Goal: Book appointment/travel/reservation: Book appointment/travel/reservation

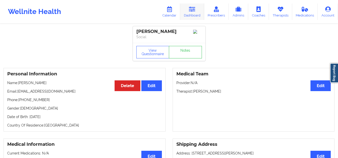
click at [188, 15] on link "Dashboard" at bounding box center [192, 12] width 24 height 17
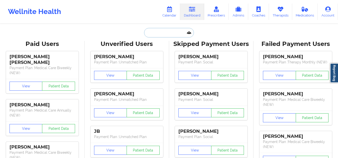
click at [179, 29] on input "text" at bounding box center [169, 33] width 50 height 10
paste input "Jacob Krasnove"
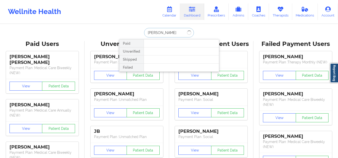
type input "Jacob Krasnove"
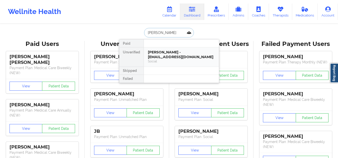
click at [186, 60] on div "Social" at bounding box center [181, 61] width 67 height 4
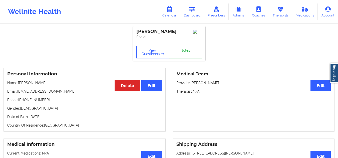
click at [181, 53] on link "Notes" at bounding box center [185, 52] width 33 height 13
drag, startPoint x: 47, startPoint y: 100, endPoint x: 22, endPoint y: 101, distance: 24.8
click at [22, 101] on p "Phone: +1914-844-3557" at bounding box center [84, 100] width 155 height 5
copy p "914-844-3557"
click at [190, 11] on link "Dashboard" at bounding box center [192, 12] width 24 height 17
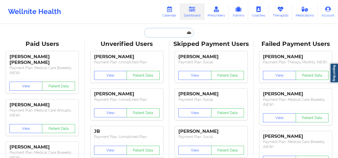
click at [167, 29] on input "text" at bounding box center [169, 33] width 50 height 10
paste input "John R Maxson"
type input "John R Maxson"
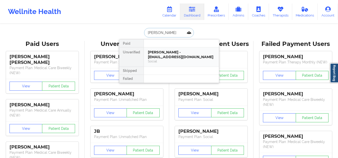
click at [170, 62] on div "Social" at bounding box center [181, 61] width 67 height 4
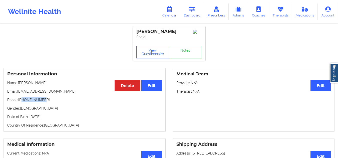
drag, startPoint x: 44, startPoint y: 102, endPoint x: 22, endPoint y: 103, distance: 22.3
click at [22, 103] on p "Phone: +19897145988" at bounding box center [84, 100] width 155 height 5
copy p "9897145988"
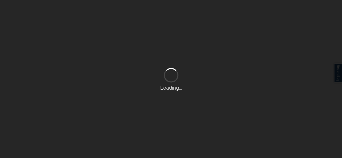
click at [139, 16] on div "Loading..." at bounding box center [171, 79] width 342 height 158
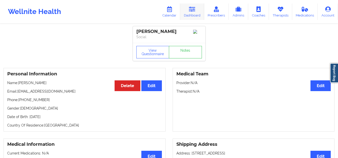
drag, startPoint x: 192, startPoint y: 7, endPoint x: 187, endPoint y: 9, distance: 5.7
click at [192, 7] on icon at bounding box center [192, 10] width 7 height 6
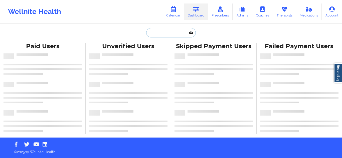
click at [157, 34] on input "text" at bounding box center [171, 33] width 50 height 10
paste input "Pablo Santiago"
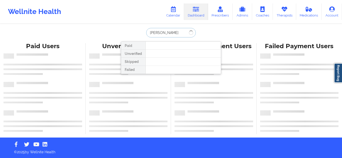
type input "Pablo Santiago"
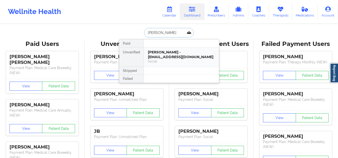
click at [177, 62] on div "Social" at bounding box center [181, 61] width 67 height 4
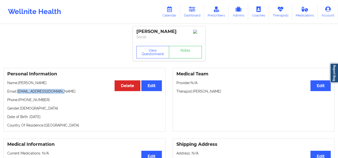
drag, startPoint x: 61, startPoint y: 92, endPoint x: 17, endPoint y: 95, distance: 43.4
click at [17, 94] on p "Email: pablojr_santi@yahoo.com" at bounding box center [84, 91] width 155 height 5
copy p "pablojr_santi@yahoo.com"
click at [196, 12] on icon at bounding box center [192, 10] width 7 height 6
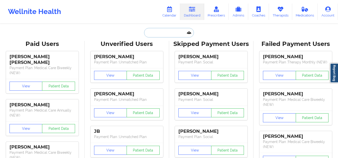
click at [165, 34] on input "text" at bounding box center [169, 33] width 50 height 10
paste input "dr.nanette.dietrich@gmail.com"
type input "dr.nanette.dietrich@gmail.com"
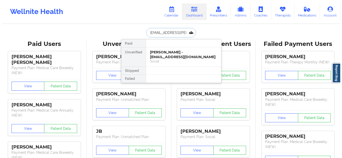
scroll to position [0, 10]
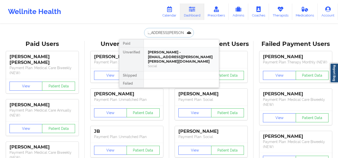
click at [188, 64] on div "Social" at bounding box center [181, 66] width 67 height 4
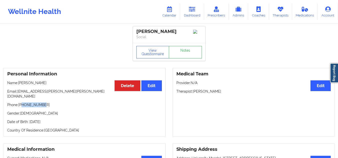
drag, startPoint x: 46, startPoint y: 102, endPoint x: 22, endPoint y: 102, distance: 24.0
click at [22, 103] on p "Phone: +16108836425" at bounding box center [84, 105] width 155 height 5
copy p "6108836425"
drag, startPoint x: 68, startPoint y: 94, endPoint x: 20, endPoint y: 93, distance: 48.1
click at [20, 93] on p "Email: dr.nanette.dietrich@gmail.com" at bounding box center [84, 94] width 155 height 10
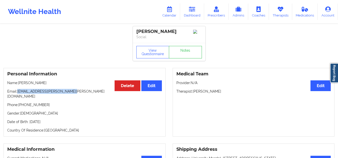
copy p "dr.nanette.dietrich@gmail.com"
click at [202, 11] on link "Dashboard" at bounding box center [192, 12] width 24 height 17
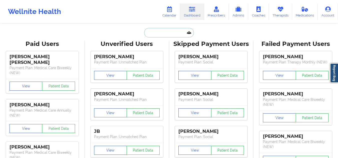
click at [183, 34] on input "text" at bounding box center [169, 33] width 50 height 10
paste input "Katie Hart"
type input "Katie Hart"
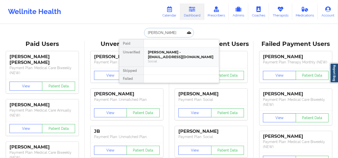
click at [183, 59] on div "Social" at bounding box center [181, 61] width 67 height 4
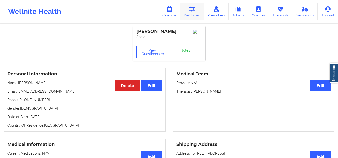
click at [195, 11] on icon at bounding box center [192, 10] width 7 height 6
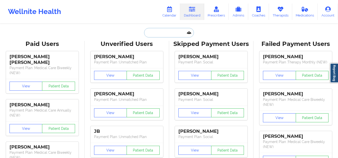
click at [169, 33] on input "text" at bounding box center [169, 33] width 50 height 10
paste input "Amare Benjamin"
type input "Amare Benjamin"
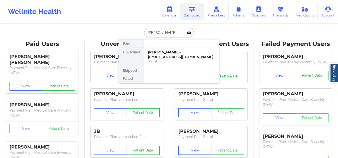
click at [164, 52] on div "Amare Benjamin - asimbenjamin@yahoo.com" at bounding box center [181, 54] width 67 height 9
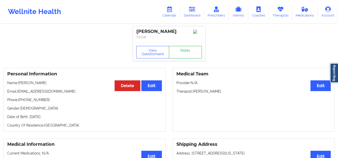
click at [185, 51] on link "Notes" at bounding box center [185, 52] width 33 height 13
drag, startPoint x: 191, startPoint y: 8, endPoint x: 188, endPoint y: 12, distance: 4.6
click at [191, 8] on icon at bounding box center [192, 10] width 7 height 6
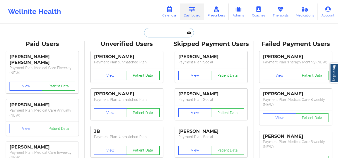
click at [179, 33] on input "text" at bounding box center [169, 33] width 50 height 10
paste input "Ashley liston"
type input "Ashley liston"
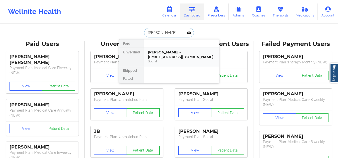
click at [169, 57] on div "Ashley liston - ashleycliston@gmail.com" at bounding box center [181, 54] width 67 height 9
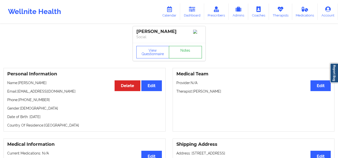
click at [192, 55] on link "Notes" at bounding box center [185, 52] width 33 height 13
drag, startPoint x: 225, startPoint y: 94, endPoint x: 193, endPoint y: 92, distance: 32.4
click at [193, 92] on p "Therapist: Beverly Solomon" at bounding box center [253, 91] width 155 height 5
copy p "Beverly Solomon"
click at [165, 10] on link "Calendar" at bounding box center [170, 12] width 22 height 17
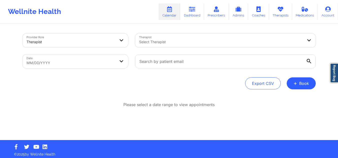
click at [168, 36] on div "Select Therapist" at bounding box center [219, 41] width 169 height 14
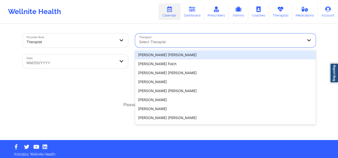
paste input "Beverly Solomon"
type input "Beverly Solomon"
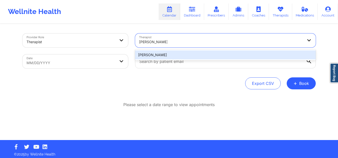
click at [173, 55] on div "Beverly Solomon" at bounding box center [225, 55] width 181 height 9
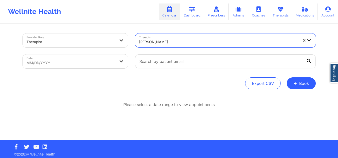
click at [99, 58] on body "Wellnite Health Calendar Dashboard Prescribers Admins Coaches Therapists Medica…" at bounding box center [169, 79] width 338 height 158
select select "2025-8"
select select "2025-9"
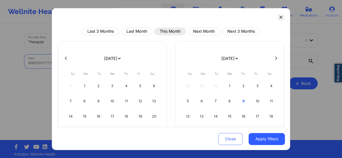
click at [168, 32] on button "This Month" at bounding box center [169, 32] width 31 height 8
select select "2025-9"
select select "2025-10"
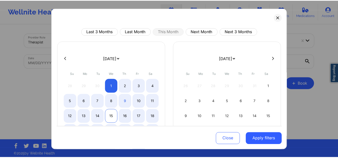
scroll to position [25, 0]
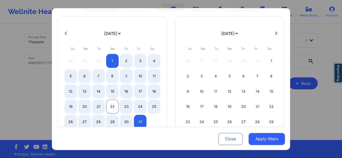
click at [110, 106] on div "22" at bounding box center [112, 107] width 13 height 14
select select "2025-9"
select select "2025-10"
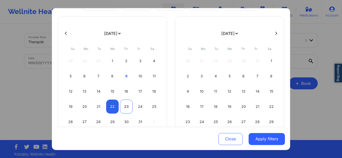
select select "2025-9"
select select "2025-10"
select select "2025-9"
select select "2025-10"
click at [116, 107] on div "22" at bounding box center [112, 107] width 13 height 14
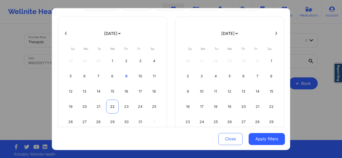
select select "2025-9"
select select "2025-10"
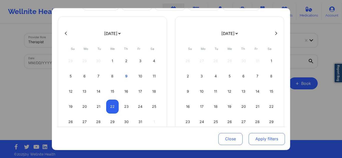
click at [260, 138] on button "Apply filters" at bounding box center [267, 139] width 36 height 12
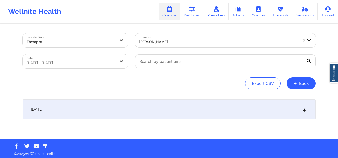
click at [195, 119] on div "October 22, 2025" at bounding box center [169, 110] width 293 height 20
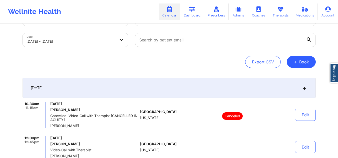
scroll to position [47, 0]
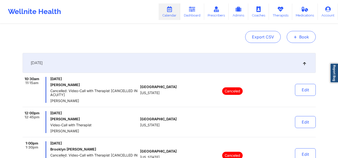
click at [297, 38] on span "+" at bounding box center [296, 37] width 4 height 3
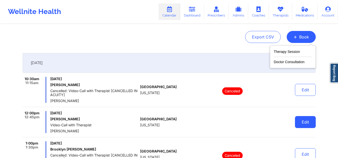
click at [308, 121] on button "Edit" at bounding box center [305, 122] width 21 height 12
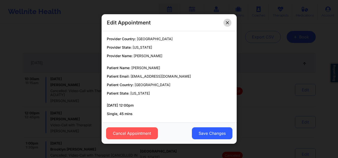
click at [228, 20] on button at bounding box center [228, 23] width 8 height 8
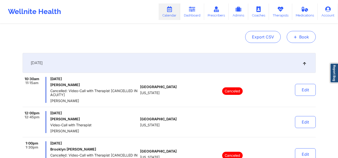
click at [303, 43] on button "+ Book" at bounding box center [301, 37] width 29 height 12
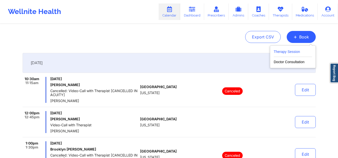
click at [295, 52] on button "Therapy Session" at bounding box center [293, 53] width 38 height 8
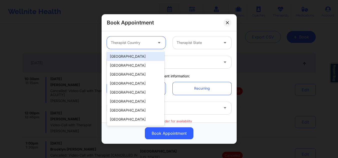
click at [123, 43] on div at bounding box center [132, 43] width 42 height 6
click at [124, 57] on div "[GEOGRAPHIC_DATA]" at bounding box center [136, 56] width 58 height 9
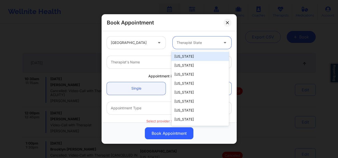
click at [185, 42] on div at bounding box center [198, 43] width 42 height 6
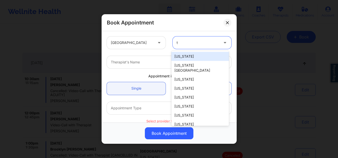
type input "tx"
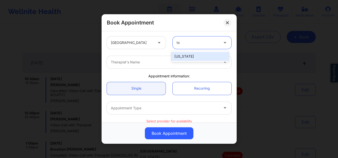
click at [183, 59] on div "[US_STATE]" at bounding box center [200, 56] width 58 height 9
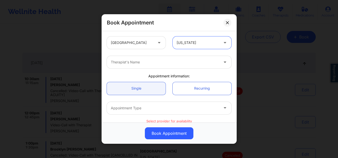
click at [169, 61] on div at bounding box center [165, 62] width 108 height 6
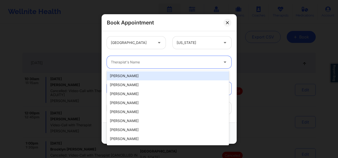
paste input "Beverly Solomon"
type input "Beverly Solomon"
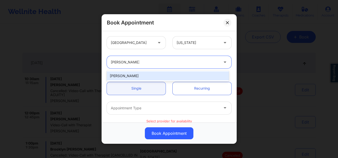
click at [154, 78] on div "Beverly Solomon" at bounding box center [168, 76] width 122 height 9
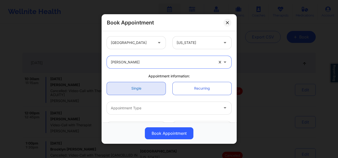
scroll to position [50, 0]
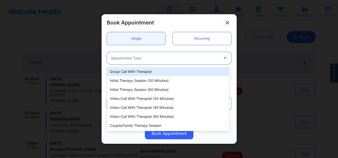
click at [160, 57] on div at bounding box center [165, 58] width 108 height 6
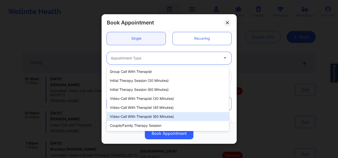
click at [154, 115] on div "Video-Call with Therapist (60 minutes)" at bounding box center [168, 116] width 122 height 9
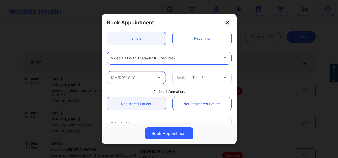
click at [141, 83] on input "text" at bounding box center [136, 77] width 59 height 13
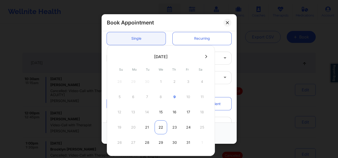
click at [164, 125] on div "22" at bounding box center [161, 128] width 13 height 14
type input "10/22/2025"
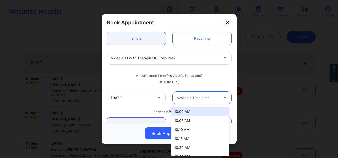
click at [200, 97] on div at bounding box center [198, 98] width 42 height 6
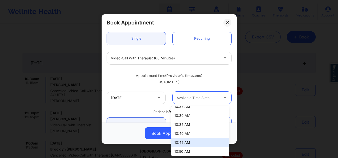
scroll to position [75, 0]
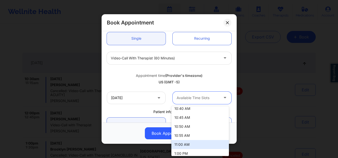
click at [201, 145] on div "11:00 AM" at bounding box center [200, 144] width 58 height 9
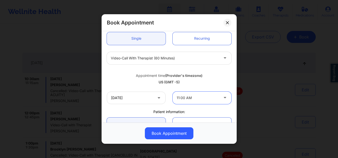
scroll to position [100, 0]
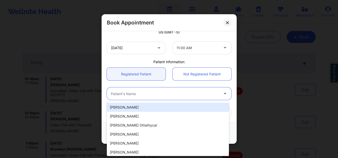
click at [166, 92] on div at bounding box center [165, 94] width 108 height 6
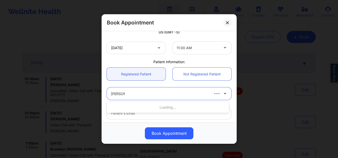
type input "ashley lis"
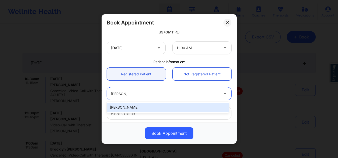
click at [142, 106] on div "Ashley liston" at bounding box center [168, 107] width 122 height 9
type input "ashleycliston@gmail.com"
type input "+1641-780-2860"
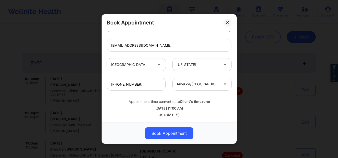
scroll to position [72, 0]
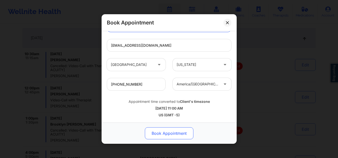
click at [173, 132] on button "Book Appointment" at bounding box center [169, 134] width 49 height 12
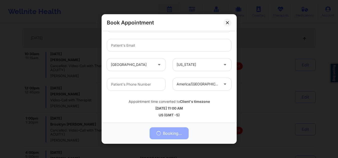
scroll to position [2, 0]
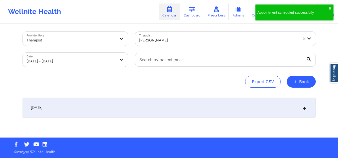
click at [229, 109] on div "October 22, 2025" at bounding box center [169, 108] width 293 height 20
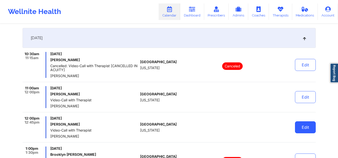
scroll to position [122, 0]
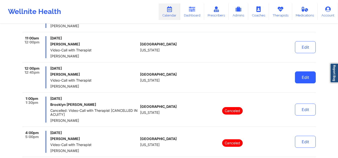
click at [299, 79] on button "Edit" at bounding box center [305, 78] width 21 height 12
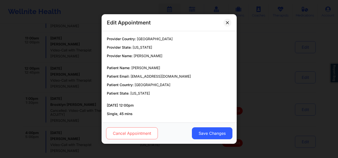
click at [146, 134] on button "Cancel Appointment" at bounding box center [132, 134] width 52 height 12
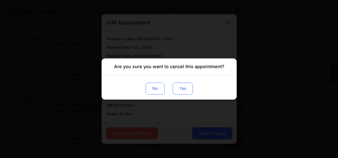
click at [180, 88] on button "Yes" at bounding box center [182, 89] width 20 height 12
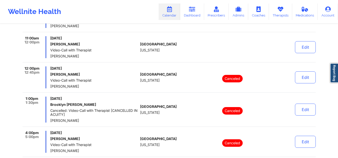
scroll to position [97, 0]
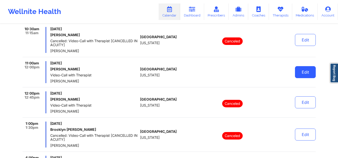
click at [308, 74] on button "Edit" at bounding box center [305, 72] width 21 height 12
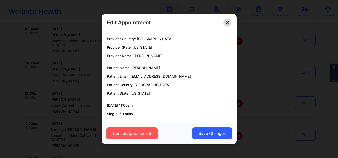
click at [228, 25] on button at bounding box center [228, 23] width 8 height 8
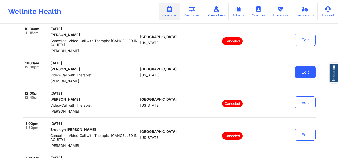
click at [300, 69] on button "Edit" at bounding box center [305, 72] width 21 height 12
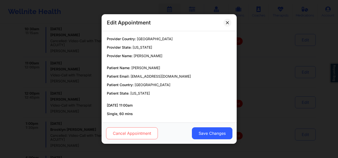
click at [152, 131] on button "Cancel Appointment" at bounding box center [132, 134] width 52 height 12
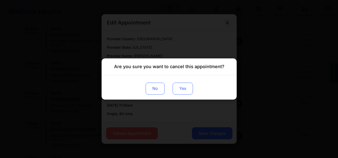
click at [179, 91] on button "Yes" at bounding box center [182, 89] width 20 height 12
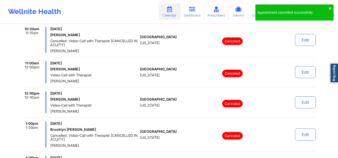
scroll to position [0, 0]
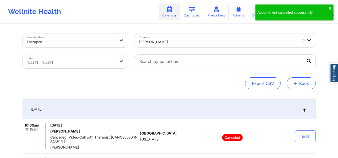
click at [310, 83] on button "+ Book" at bounding box center [301, 84] width 29 height 12
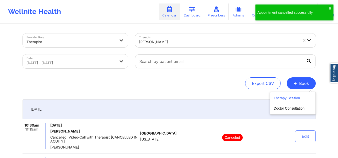
click at [285, 95] on button "Therapy Session" at bounding box center [293, 99] width 38 height 8
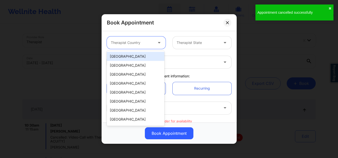
click at [145, 44] on div at bounding box center [132, 43] width 42 height 6
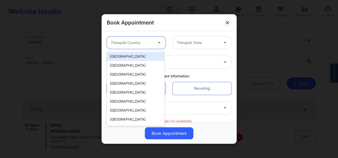
click at [138, 56] on div "[GEOGRAPHIC_DATA]" at bounding box center [136, 56] width 58 height 9
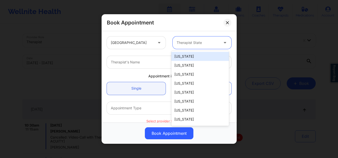
click at [206, 37] on div "Therapist State" at bounding box center [196, 43] width 47 height 13
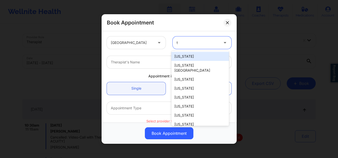
type input "tx"
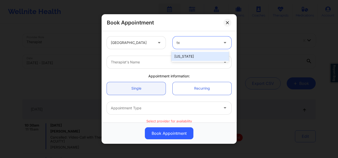
click at [193, 57] on div "[US_STATE]" at bounding box center [200, 56] width 58 height 9
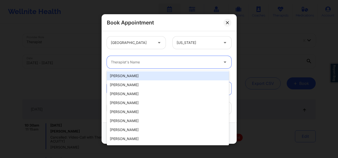
click at [168, 65] on div at bounding box center [165, 62] width 108 height 6
paste input "Beverly Solomon"
type input "Beverly Solomon"
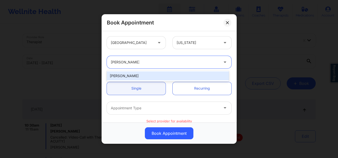
click at [149, 79] on div "Beverly Solomon" at bounding box center [168, 76] width 122 height 9
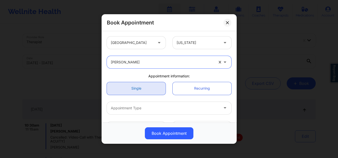
scroll to position [50, 0]
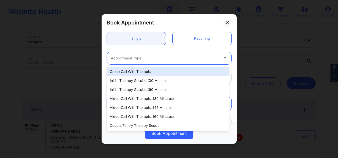
click at [152, 55] on div at bounding box center [165, 58] width 108 height 6
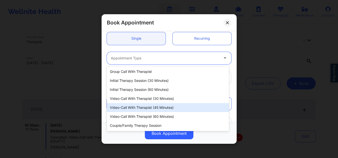
click at [151, 108] on div "Video-Call with Therapist (45 minutes)" at bounding box center [168, 107] width 122 height 9
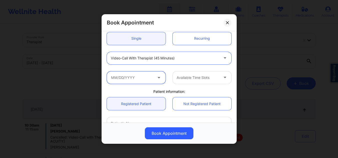
click at [139, 73] on input "text" at bounding box center [136, 77] width 59 height 13
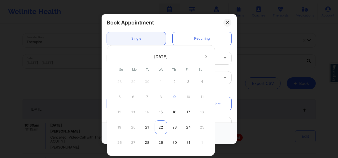
click at [163, 128] on div "22" at bounding box center [161, 128] width 13 height 14
type input "10/22/2025"
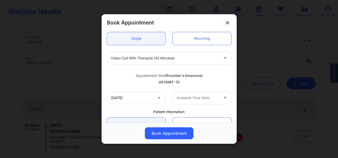
click at [201, 93] on div "Available Time Slots" at bounding box center [196, 98] width 47 height 13
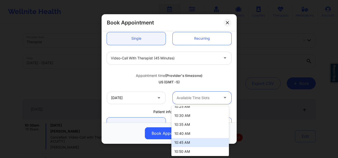
scroll to position [75, 0]
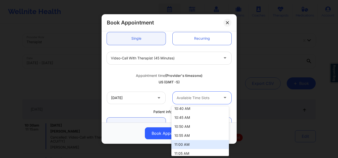
click at [190, 147] on div "11:00 AM" at bounding box center [200, 144] width 58 height 9
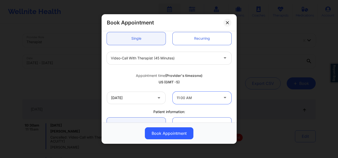
scroll to position [125, 0]
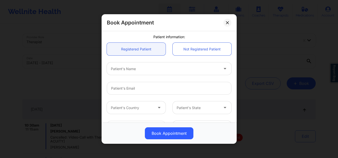
click at [146, 69] on div at bounding box center [165, 69] width 108 height 6
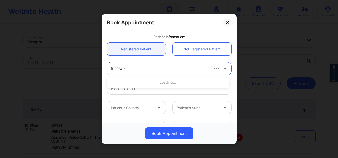
type input "ashley lis"
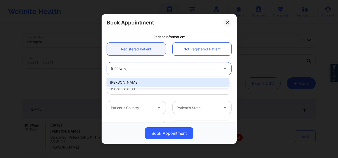
click at [142, 86] on div "Ashley liston" at bounding box center [168, 82] width 122 height 9
type input "ashleycliston@gmail.com"
type input "+1641-780-2860"
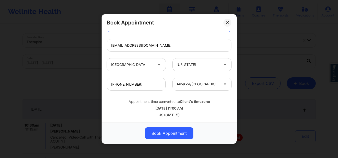
scroll to position [75, 0]
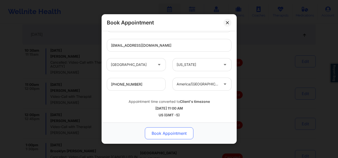
click at [169, 133] on button "Book Appointment" at bounding box center [169, 134] width 49 height 12
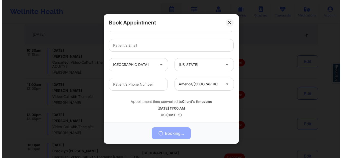
scroll to position [2, 0]
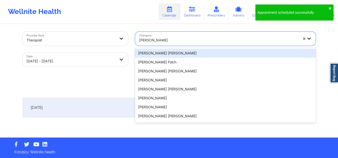
click at [227, 38] on div at bounding box center [218, 40] width 159 height 6
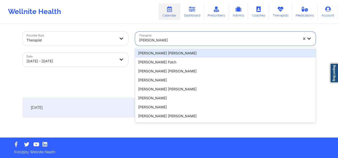
paste input "Donna San Salvador"
type input "Donna San Salvador"
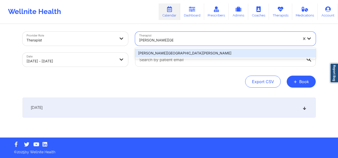
click at [188, 51] on div "Donna San Salvador" at bounding box center [225, 53] width 181 height 9
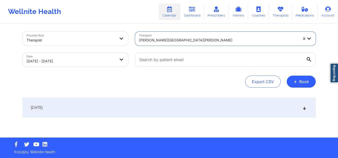
click at [66, 58] on body "Wellnite Health Calendar Dashboard Prescribers Admins Coaches Therapists Medica…" at bounding box center [169, 77] width 338 height 158
select select "2025-9"
select select "2025-10"
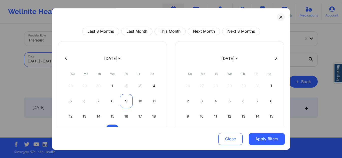
scroll to position [50, 0]
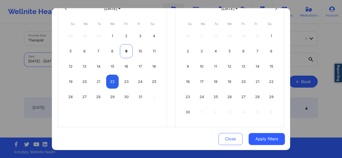
click at [124, 55] on div "9" at bounding box center [126, 51] width 13 height 14
select select "2025-9"
select select "2025-10"
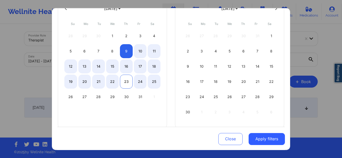
select select "2025-9"
select select "2025-10"
select select "2025-9"
select select "2025-10"
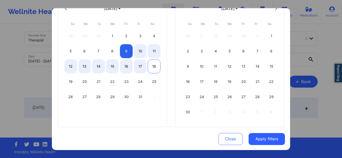
select select "2025-9"
select select "2025-10"
select select "2025-9"
select select "2025-10"
click at [139, 66] on div "17" at bounding box center [140, 67] width 13 height 14
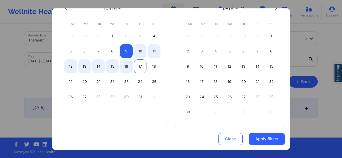
select select "2025-9"
select select "2025-10"
click at [142, 83] on div "24" at bounding box center [140, 82] width 13 height 14
select select "2025-9"
select select "2025-10"
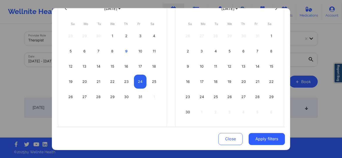
select select "2025-9"
select select "2025-10"
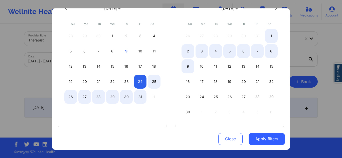
select select "2025-9"
select select "2025-10"
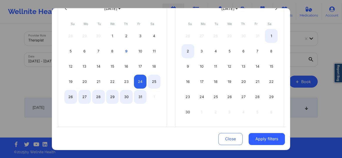
select select "2025-9"
select select "2025-10"
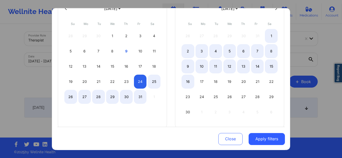
select select "2025-9"
select select "2025-10"
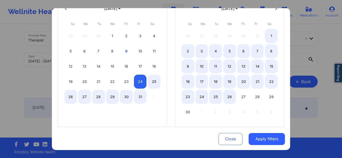
select select "2025-9"
select select "2025-10"
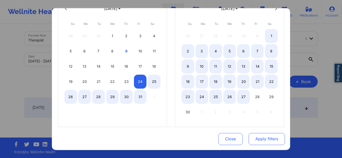
click at [262, 137] on button "Apply filters" at bounding box center [267, 139] width 36 height 12
select select "2025-9"
select select "2025-10"
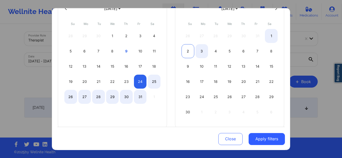
select select "2025-9"
select select "2025-10"
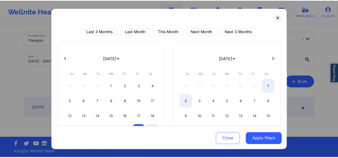
scroll to position [59, 0]
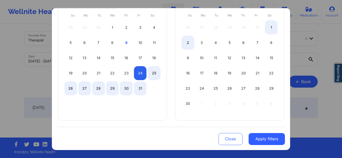
select select "2025-9"
select select "2025-10"
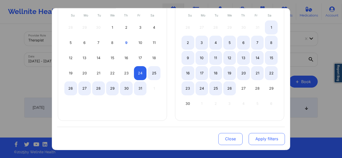
click at [261, 139] on button "Apply filters" at bounding box center [267, 139] width 36 height 12
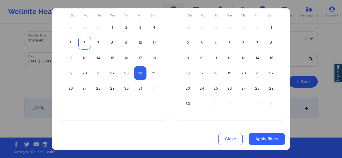
select select "2025-9"
select select "2025-10"
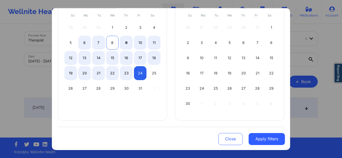
select select "2025-9"
select select "2025-10"
select select "2025-9"
select select "2025-10"
click at [127, 43] on div "9" at bounding box center [126, 43] width 13 height 14
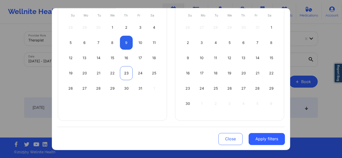
select select "2025-9"
select select "2025-10"
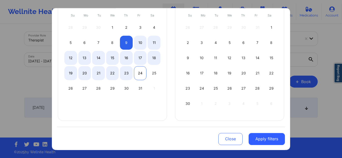
select select "2025-9"
select select "2025-10"
click at [136, 73] on div "24" at bounding box center [140, 73] width 13 height 14
select select "2025-9"
select select "2025-10"
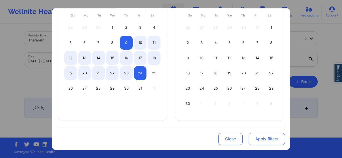
click at [266, 136] on button "Apply filters" at bounding box center [267, 139] width 36 height 12
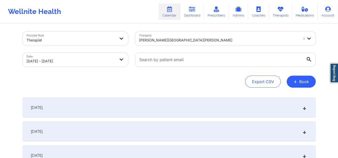
click at [139, 101] on div "[DATE]" at bounding box center [169, 108] width 293 height 20
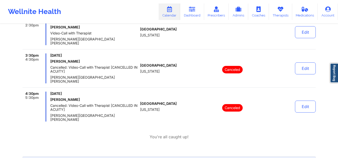
scroll to position [127, 0]
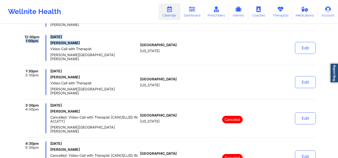
drag, startPoint x: 84, startPoint y: 38, endPoint x: 48, endPoint y: 38, distance: 36.0
click at [48, 38] on div "12:00pm 1:00pm Thursday, October 9, 2025 Lauren Campos Video-Call with Therapis…" at bounding box center [81, 48] width 116 height 26
click at [86, 41] on h6 "Lauren Campos" at bounding box center [94, 43] width 88 height 4
drag, startPoint x: 81, startPoint y: 38, endPoint x: 50, endPoint y: 38, distance: 31.0
click at [50, 38] on div "12:00pm 1:00pm Thursday, October 9, 2025 Lauren Campos Video-Call with Therapis…" at bounding box center [81, 48] width 116 height 26
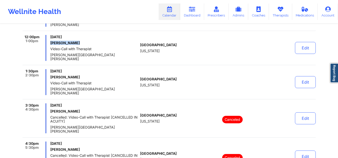
copy h6 "Lauren Campos"
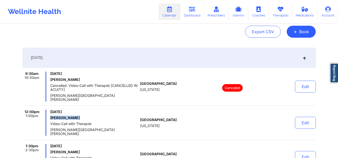
scroll to position [77, 0]
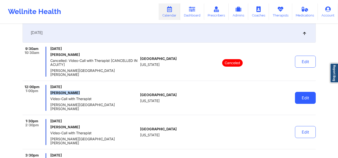
click at [310, 92] on button "Edit" at bounding box center [305, 98] width 21 height 12
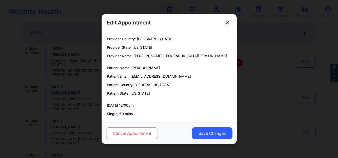
click at [156, 139] on button "Cancel Appointment" at bounding box center [132, 134] width 52 height 12
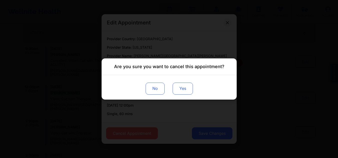
click at [181, 92] on button "Yes" at bounding box center [182, 89] width 20 height 12
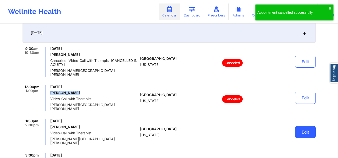
click at [313, 126] on button "Edit" at bounding box center [305, 132] width 21 height 12
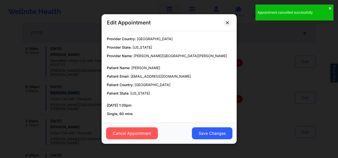
drag, startPoint x: 192, startPoint y: 131, endPoint x: 169, endPoint y: 118, distance: 25.3
click at [169, 118] on div "Edit Appointment Provider Country: United States Provider State: Florida Provid…" at bounding box center [169, 79] width 135 height 130
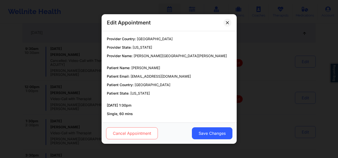
click at [141, 132] on button "Cancel Appointment" at bounding box center [132, 134] width 52 height 12
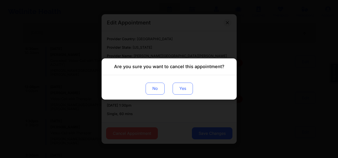
click at [175, 90] on button "Yes" at bounding box center [182, 89] width 20 height 12
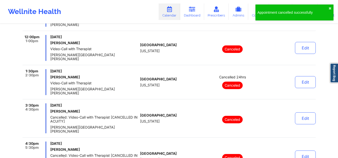
scroll to position [52, 0]
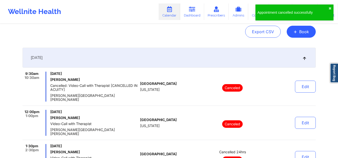
click at [299, 58] on div "[DATE]" at bounding box center [169, 58] width 293 height 20
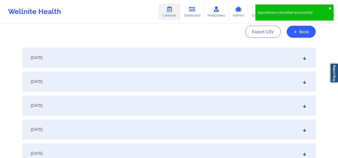
click at [218, 84] on div "[DATE]" at bounding box center [169, 82] width 293 height 20
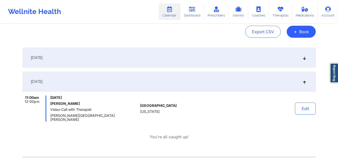
scroll to position [77, 0]
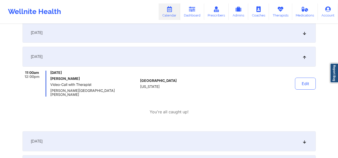
drag, startPoint x: 97, startPoint y: 81, endPoint x: 50, endPoint y: 79, distance: 46.9
click at [50, 79] on div "11:00am 12:00pm Friday, October 10, 2025 Diana Mendoza-Aguilar Video-Call with …" at bounding box center [81, 84] width 116 height 26
copy h6 "Diana Mendoza-Aguilar"
click at [307, 80] on button "Edit" at bounding box center [305, 84] width 21 height 12
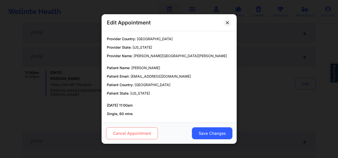
click at [136, 135] on button "Cancel Appointment" at bounding box center [132, 134] width 52 height 12
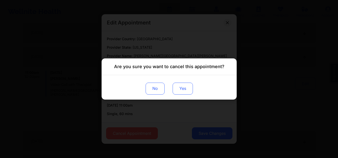
click at [189, 92] on button "Yes" at bounding box center [182, 89] width 20 height 12
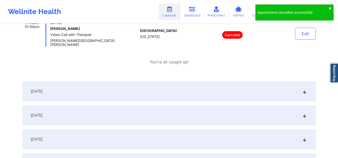
scroll to position [152, 0]
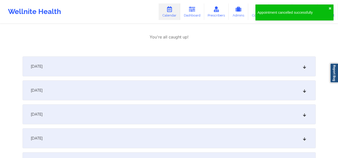
click at [272, 64] on div "October 11, 2025" at bounding box center [169, 67] width 293 height 20
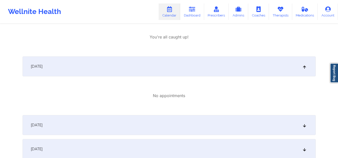
scroll to position [177, 0]
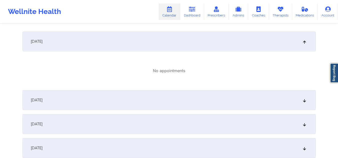
click at [196, 93] on div "October 12, 2025" at bounding box center [169, 100] width 293 height 20
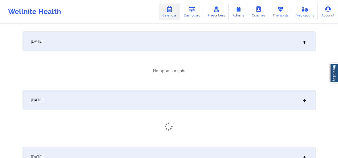
scroll to position [202, 0]
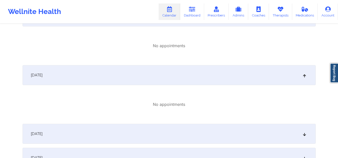
click at [174, 127] on div "October 13, 2025" at bounding box center [169, 134] width 293 height 20
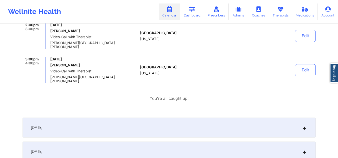
scroll to position [277, 0]
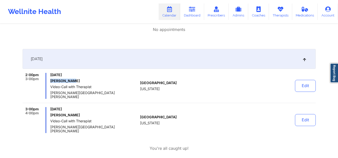
drag, startPoint x: 74, startPoint y: 76, endPoint x: 49, endPoint y: 77, distance: 25.3
click at [49, 77] on div "2:00pm 3:00pm Monday, October 13, 2025 Tracey Tusa Video-Call with Therapist Do…" at bounding box center [81, 86] width 116 height 26
copy h6 "Tracey Tusa"
drag, startPoint x: 84, startPoint y: 109, endPoint x: 49, endPoint y: 108, distance: 35.1
click at [49, 108] on div "3:00pm 4:00pm Monday, October 13, 2025 Sarah Fortner Video-Call with Therapist …" at bounding box center [81, 120] width 116 height 26
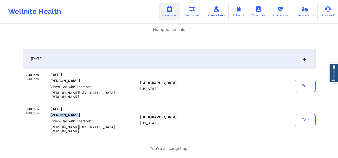
copy h6 "Sarah Fortner"
click at [190, 10] on link "Dashboard" at bounding box center [192, 12] width 24 height 17
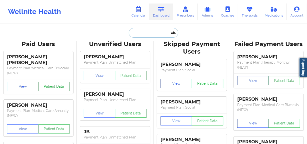
click at [155, 35] on input "text" at bounding box center [154, 33] width 50 height 10
paste input "ellamydog5@gmail.com"
type input "ellamydog5@gmail.com"
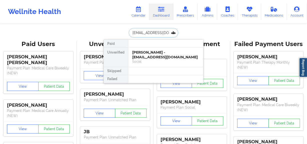
click at [166, 58] on div "sharon smith - ellamydog5@gmail.com" at bounding box center [165, 54] width 67 height 9
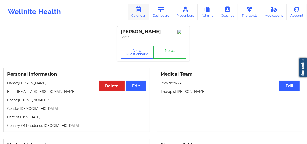
click at [142, 10] on icon at bounding box center [138, 10] width 7 height 6
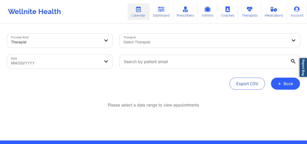
click at [144, 44] on div at bounding box center [206, 42] width 164 height 6
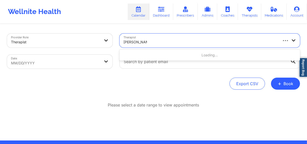
type input "donna san salva"
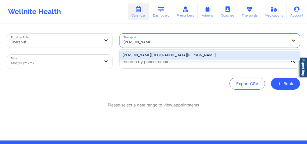
click at [147, 58] on div "Donna San Salvador" at bounding box center [210, 55] width 181 height 9
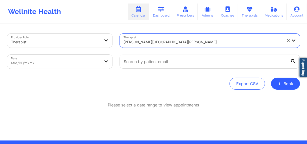
select select "2025-8"
select select "2025-9"
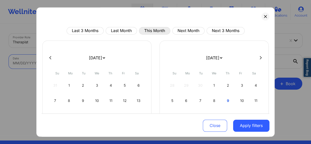
click at [150, 29] on button "This Month" at bounding box center [154, 31] width 31 height 8
select select "2025-9"
select select "2025-10"
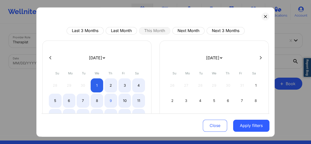
scroll to position [23, 0]
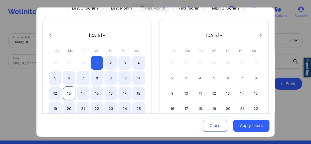
click at [66, 94] on div "13" at bounding box center [69, 93] width 13 height 14
select select "2025-9"
select select "2025-10"
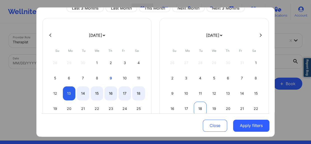
select select "2025-9"
select select "2025-10"
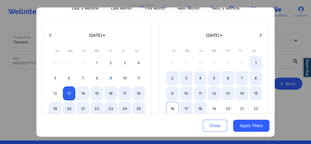
select select "2025-9"
select select "2025-10"
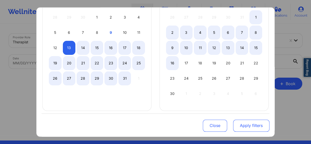
click at [246, 126] on button "Apply filters" at bounding box center [251, 125] width 36 height 12
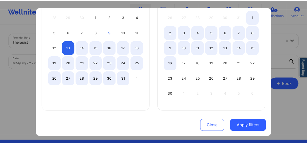
scroll to position [71, 0]
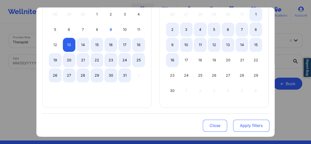
click at [249, 127] on button "Apply filters" at bounding box center [251, 125] width 36 height 12
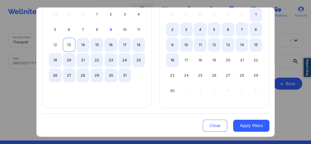
select select "2025-9"
select select "2025-10"
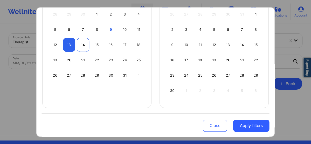
select select "2025-9"
select select "2025-10"
click at [85, 44] on div "14" at bounding box center [83, 45] width 13 height 14
select select "2025-9"
select select "2025-10"
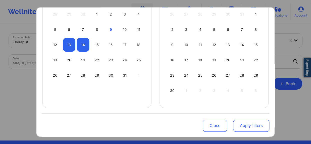
click at [240, 123] on button "Apply filters" at bounding box center [251, 125] width 36 height 12
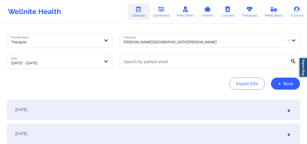
scroll to position [40, 0]
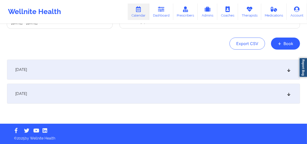
click at [88, 71] on div "October 13, 2025" at bounding box center [153, 70] width 293 height 20
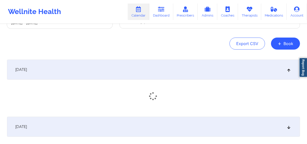
scroll to position [73, 0]
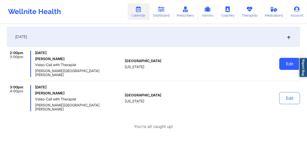
click at [286, 65] on button "Edit" at bounding box center [290, 64] width 21 height 12
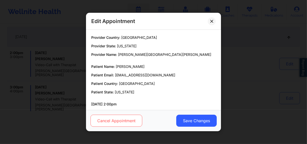
click at [99, 119] on button "Cancel Appointment" at bounding box center [117, 121] width 52 height 12
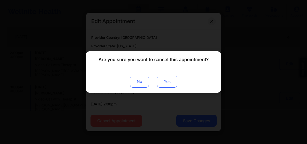
click at [164, 83] on button "Yes" at bounding box center [167, 82] width 20 height 12
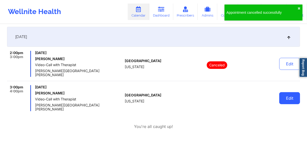
click at [286, 95] on button "Edit" at bounding box center [290, 98] width 21 height 12
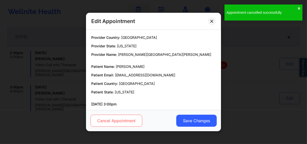
click at [100, 116] on button "Cancel Appointment" at bounding box center [117, 121] width 52 height 12
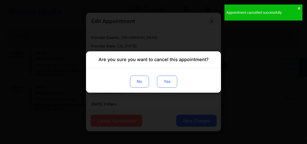
click at [167, 82] on button "Yes" at bounding box center [167, 82] width 20 height 12
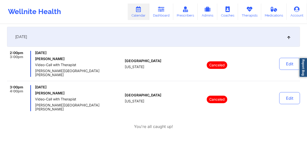
scroll to position [28, 0]
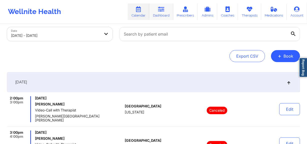
click at [164, 13] on link "Dashboard" at bounding box center [161, 12] width 24 height 17
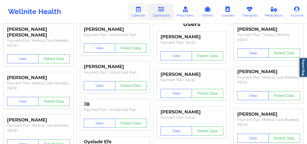
click at [140, 12] on icon at bounding box center [138, 10] width 7 height 6
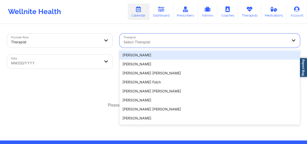
click at [185, 45] on div at bounding box center [206, 42] width 164 height 6
paste input "Christine Willis Kloot"
type input "Christine Willis Kloot"
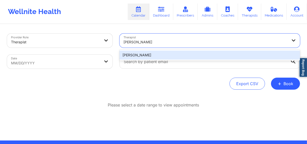
click at [161, 57] on div "Christine Willis Kloot" at bounding box center [210, 55] width 181 height 9
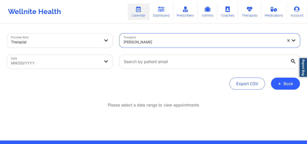
click at [99, 57] on body "Wellnite Health Calendar Dashboard Prescribers Admins Coaches Therapists Medica…" at bounding box center [153, 72] width 307 height 144
select select "2025-8"
select select "2025-9"
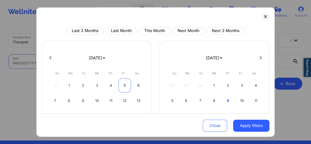
scroll to position [23, 0]
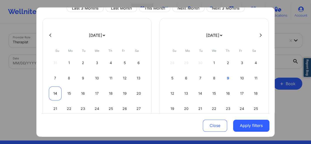
click at [57, 93] on div "14" at bounding box center [55, 93] width 13 height 14
select select "2025-8"
select select "2025-9"
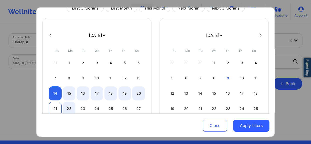
select select "2025-8"
select select "2025-9"
select select "2025-8"
select select "2025-9"
select select "2025-8"
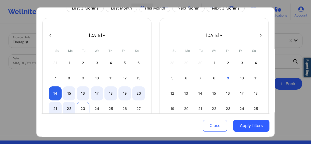
select select "2025-9"
click at [82, 107] on div "23" at bounding box center [83, 109] width 13 height 14
select select "2025-8"
select select "2025-9"
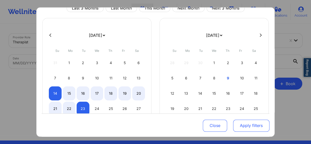
click at [251, 124] on button "Apply filters" at bounding box center [251, 125] width 36 height 12
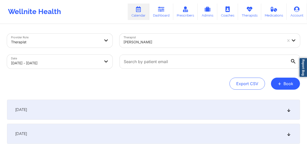
click at [56, 56] on body "Wellnite Health Calendar Dashboard Prescribers Admins Coaches Therapists Medica…" at bounding box center [153, 72] width 307 height 144
select select "2025-8"
select select "2025-9"
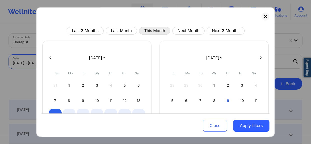
click at [152, 31] on button "This Month" at bounding box center [154, 31] width 31 height 8
select select "2025-9"
select select "2025-10"
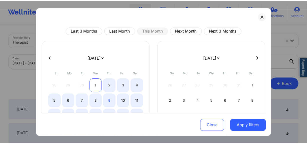
scroll to position [45, 0]
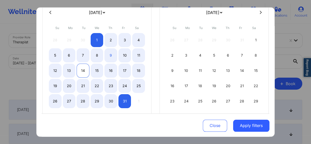
click at [78, 70] on div "14" at bounding box center [83, 71] width 13 height 14
select select "2025-9"
select select "2025-10"
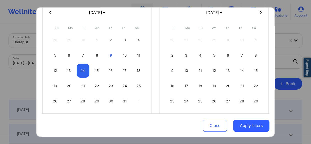
select select "2025-9"
select select "2025-10"
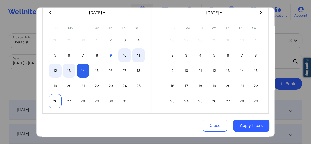
select select "2025-9"
select select "2025-10"
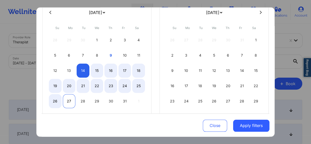
select select "2025-9"
select select "2025-10"
select select "2025-9"
select select "2025-10"
click at [81, 98] on div "28" at bounding box center [83, 101] width 13 height 14
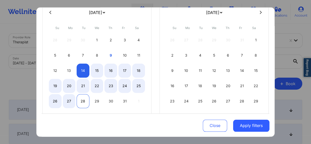
select select "2025-9"
select select "2025-10"
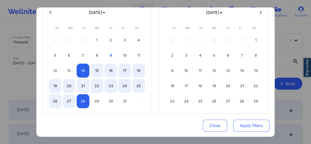
click at [245, 127] on button "Apply filters" at bounding box center [251, 125] width 36 height 12
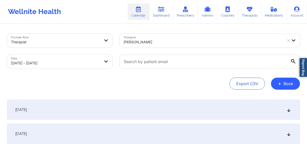
scroll to position [68, 0]
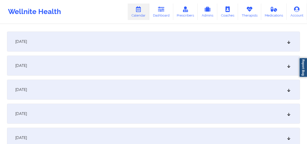
click at [130, 41] on div "October 14, 2025" at bounding box center [153, 42] width 293 height 20
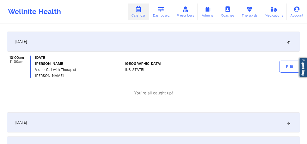
scroll to position [0, 0]
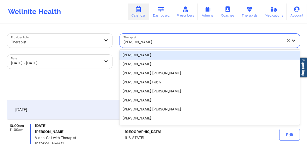
drag, startPoint x: 169, startPoint y: 41, endPoint x: 125, endPoint y: 39, distance: 44.6
click at [125, 39] on div at bounding box center [203, 42] width 159 height 6
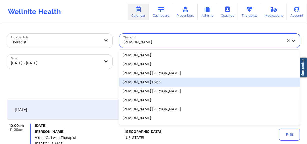
click at [81, 80] on div "Export CSV + Book" at bounding box center [153, 84] width 293 height 12
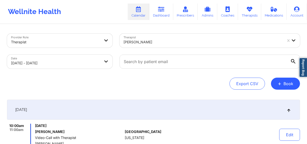
scroll to position [23, 0]
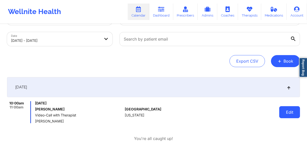
click at [292, 115] on button "Edit" at bounding box center [290, 112] width 21 height 12
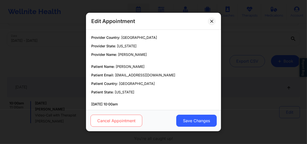
click at [100, 122] on button "Cancel Appointment" at bounding box center [117, 121] width 52 height 12
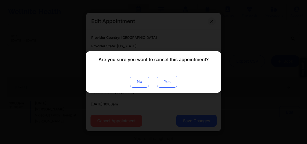
click at [162, 84] on button "Yes" at bounding box center [167, 82] width 20 height 12
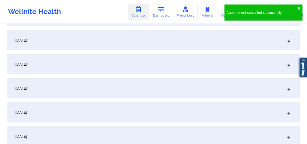
scroll to position [409, 0]
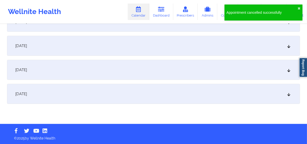
click at [83, 92] on div "October 28, 2025" at bounding box center [153, 94] width 293 height 20
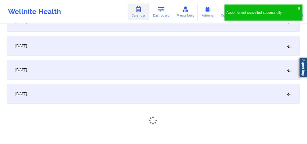
scroll to position [442, 0]
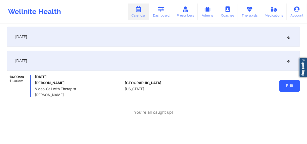
click at [289, 84] on button "Edit" at bounding box center [290, 86] width 21 height 12
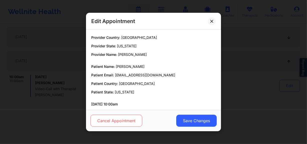
click at [120, 126] on button "Cancel Appointment" at bounding box center [117, 121] width 52 height 12
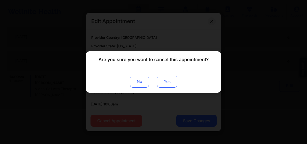
click at [168, 85] on button "Yes" at bounding box center [167, 82] width 20 height 12
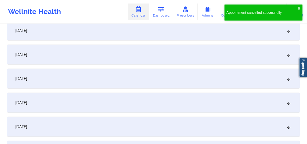
scroll to position [260, 0]
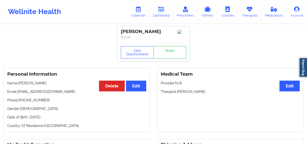
drag, startPoint x: 211, startPoint y: 91, endPoint x: 177, endPoint y: 93, distance: 33.4
click at [177, 93] on p "Therapist: Christine Willis Kloot" at bounding box center [230, 91] width 139 height 5
copy p "Christine Willis Kloot"
drag, startPoint x: 155, startPoint y: 31, endPoint x: 116, endPoint y: 33, distance: 39.3
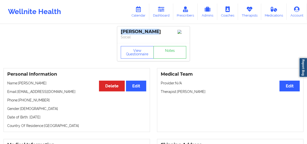
copy div "sharon smith"
click at [169, 3] on div "Wellnite Health Calendar Dashboard Prescribers Admins Coaches Therapists Medica…" at bounding box center [153, 12] width 307 height 20
click at [165, 10] on icon at bounding box center [161, 10] width 7 height 6
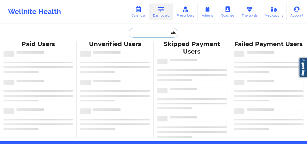
click at [146, 32] on input "text" at bounding box center [154, 33] width 50 height 10
paste input "Daizahnelle Bracey"
type input "Daizahnelle Bracey"
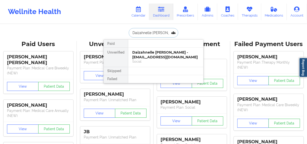
click at [148, 52] on div "Daizahnelle Bracey - daizahnelle@gmail.com" at bounding box center [165, 54] width 67 height 9
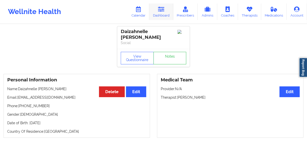
click at [169, 7] on link "Dashboard" at bounding box center [161, 12] width 24 height 17
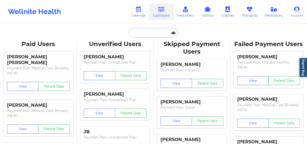
click at [149, 34] on input "text" at bounding box center [154, 33] width 50 height 10
paste input "Eddie Williams"
type input "Eddie Williams"
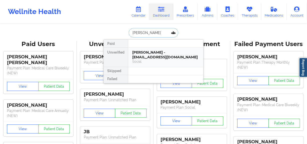
click at [172, 61] on div "Social" at bounding box center [165, 61] width 67 height 4
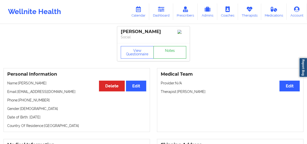
click at [170, 51] on link "Notes" at bounding box center [170, 52] width 33 height 13
click at [164, 13] on link "Dashboard" at bounding box center [161, 12] width 24 height 17
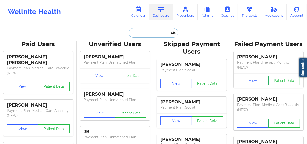
click at [149, 29] on input "text" at bounding box center [154, 33] width 50 height 10
paste input "Tova Frank"
type input "Tova Frank"
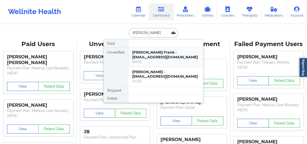
click at [157, 59] on div "Social" at bounding box center [165, 61] width 67 height 4
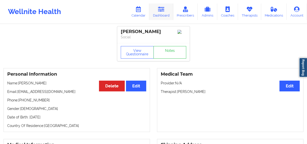
click at [166, 10] on link "Dashboard" at bounding box center [161, 12] width 24 height 17
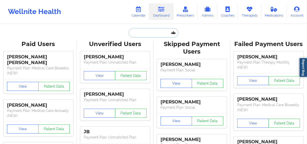
click at [142, 34] on input "text" at bounding box center [154, 33] width 50 height 10
paste input "Tova Frank"
type input "Tova Frank"
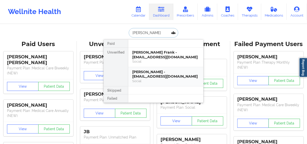
click at [149, 70] on div "Tova Frank - tovafrank1@gmail.com" at bounding box center [165, 74] width 67 height 9
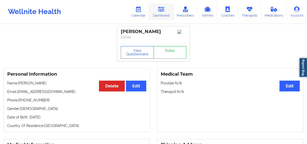
click at [161, 5] on link "Dashboard" at bounding box center [161, 12] width 24 height 17
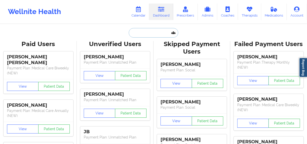
click at [156, 34] on input "text" at bounding box center [154, 33] width 50 height 10
paste input "Tova Frank"
type input "Tova Frank"
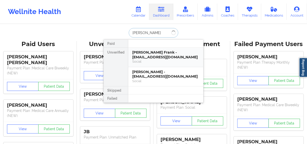
click at [158, 53] on div "Tova Frank - tova@frankfamily.com" at bounding box center [165, 54] width 67 height 9
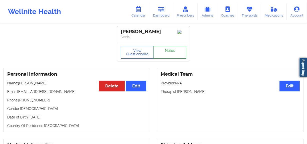
click at [171, 55] on link "Notes" at bounding box center [170, 52] width 33 height 13
drag, startPoint x: 55, startPoint y: 93, endPoint x: 20, endPoint y: 93, distance: 34.8
click at [20, 93] on p "Email: tova@frankfamily.com" at bounding box center [76, 91] width 139 height 5
copy p "tova@frankfamily.com"
drag, startPoint x: 206, startPoint y: 93, endPoint x: 178, endPoint y: 93, distance: 28.0
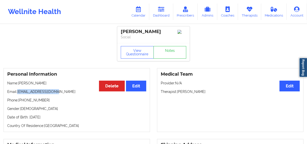
click at [178, 93] on p "Therapist: Alyssa Lupinski" at bounding box center [230, 91] width 139 height 5
copy p "[PERSON_NAME]"
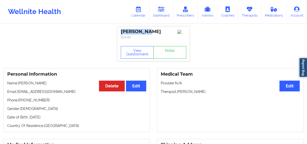
drag, startPoint x: 152, startPoint y: 33, endPoint x: 117, endPoint y: 30, distance: 35.1
copy div "Tova Frank"
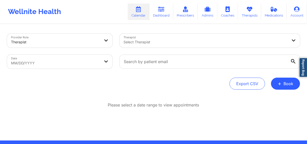
click at [160, 45] on div "Select Therapist" at bounding box center [204, 41] width 169 height 14
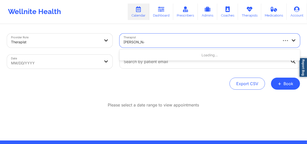
type input "[PERSON_NAME]"
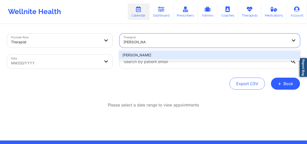
click at [161, 55] on div "[PERSON_NAME]" at bounding box center [210, 55] width 181 height 9
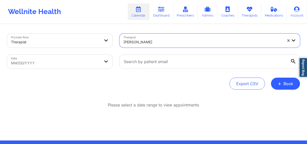
select select "2025-8"
select select "2025-9"
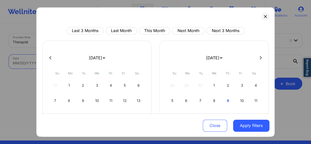
click at [46, 62] on body "Wellnite Health Calendar Dashboard Prescribers Admins Coaches Therapists Medica…" at bounding box center [155, 72] width 311 height 144
click at [95, 85] on div "3" at bounding box center [97, 85] width 13 height 14
select select "2025-8"
select select "2025-9"
select select "2025-8"
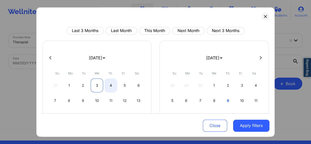
select select "2025-9"
select select "2025-8"
select select "2025-9"
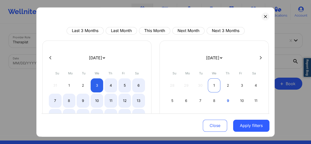
select select "2025-8"
select select "2025-9"
click at [161, 35] on div "Last 3 Months Last Month This Month Next Month Next 3 Months [DATE] [DATE] [DAT…" at bounding box center [156, 110] width 228 height 166
click at [158, 30] on button "This Month" at bounding box center [154, 31] width 31 height 8
select select "2025-9"
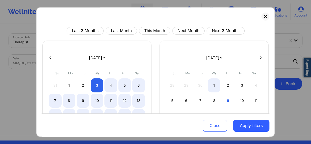
select select "2025-10"
click at [119, 86] on div "3" at bounding box center [124, 85] width 13 height 14
select select "2025-9"
select select "2025-10"
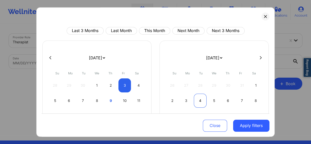
select select "2025-9"
select select "2025-10"
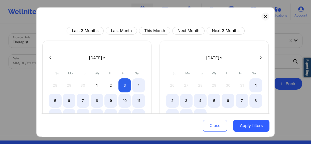
select select "2025-9"
select select "2025-10"
select select "2025-9"
select select "2025-10"
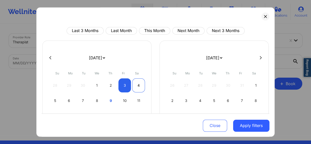
select select "2025-9"
select select "2025-10"
click at [134, 84] on div "4" at bounding box center [138, 85] width 13 height 14
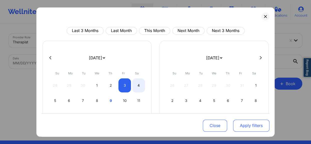
select select "2025-9"
select select "2025-10"
click at [255, 126] on button "Apply filters" at bounding box center [251, 125] width 36 height 12
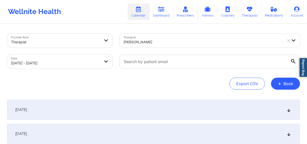
click at [165, 43] on div at bounding box center [203, 42] width 159 height 6
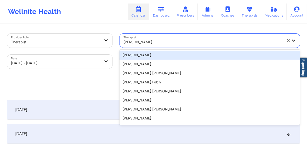
paste input "[PERSON_NAME]"
type input "[PERSON_NAME]"
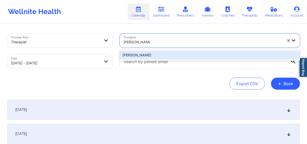
click at [158, 57] on div "[PERSON_NAME]" at bounding box center [210, 55] width 181 height 9
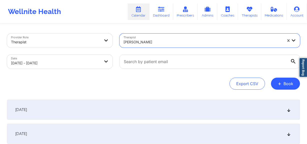
click at [68, 64] on body "Wellnite Health Calendar Dashboard Prescribers Admins Coaches Therapists Medica…" at bounding box center [153, 72] width 307 height 144
select select "2025-9"
select select "2025-10"
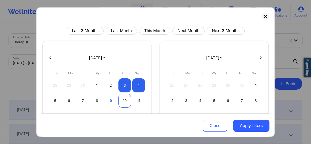
click at [120, 101] on div "10" at bounding box center [124, 101] width 13 height 14
select select "2025-9"
select select "2025-10"
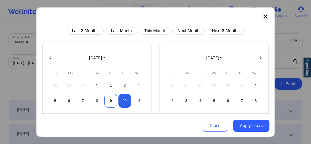
select select "2025-9"
select select "2025-10"
click at [110, 101] on div "9" at bounding box center [110, 101] width 13 height 14
select select "2025-9"
select select "2025-10"
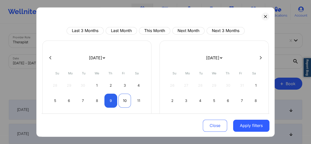
drag, startPoint x: 121, startPoint y: 102, endPoint x: 171, endPoint y: 107, distance: 51.1
click at [121, 102] on div "10" at bounding box center [124, 101] width 13 height 14
select select "2025-9"
select select "2025-10"
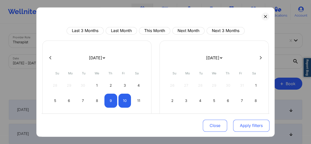
click at [253, 125] on button "Apply filters" at bounding box center [251, 125] width 36 height 12
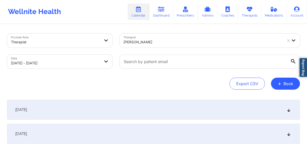
click at [163, 108] on div "[DATE]" at bounding box center [153, 110] width 293 height 20
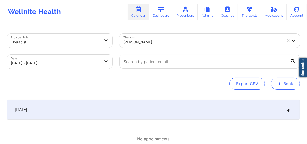
click at [284, 81] on button "+ Book" at bounding box center [285, 84] width 29 height 12
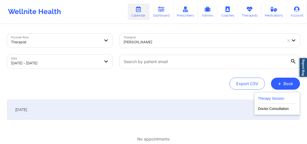
click at [269, 97] on button "Therapy Session" at bounding box center [277, 99] width 38 height 8
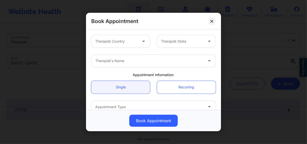
click at [121, 45] on div "Therapist Country" at bounding box center [114, 41] width 47 height 13
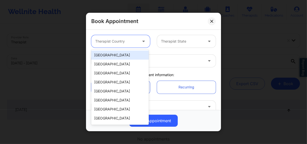
drag, startPoint x: 116, startPoint y: 56, endPoint x: 142, endPoint y: 54, distance: 26.4
click at [116, 57] on div "[GEOGRAPHIC_DATA]" at bounding box center [120, 55] width 58 height 9
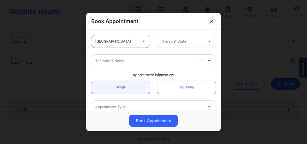
click at [173, 40] on div at bounding box center [182, 41] width 42 height 6
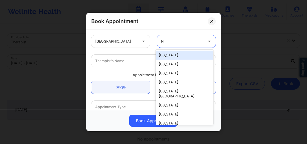
type input "NY"
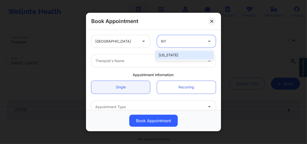
click at [165, 56] on div "[US_STATE]" at bounding box center [185, 55] width 58 height 9
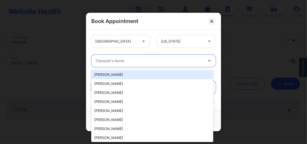
click at [147, 58] on div at bounding box center [149, 61] width 108 height 6
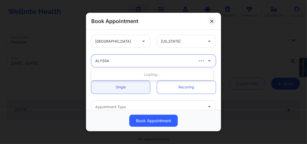
type input "ALYSSA L"
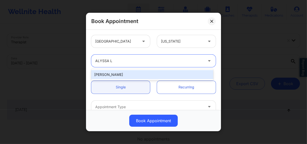
click at [131, 73] on div "[PERSON_NAME]" at bounding box center [152, 74] width 122 height 9
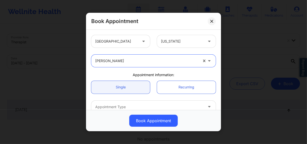
scroll to position [45, 0]
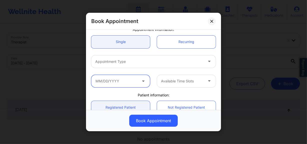
click at [126, 76] on input "text" at bounding box center [120, 81] width 59 height 13
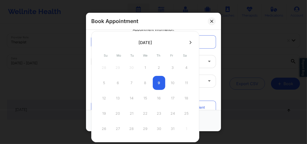
click at [156, 81] on div "5 6 7 8 9 10 11" at bounding box center [145, 83] width 95 height 14
click at [212, 31] on div "Appointment information:" at bounding box center [154, 29] width 132 height 5
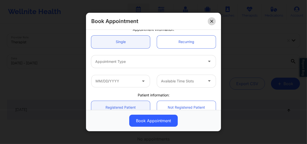
scroll to position [23, 0]
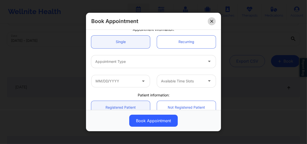
click at [213, 22] on icon at bounding box center [212, 21] width 3 height 3
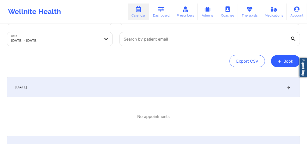
scroll to position [0, 0]
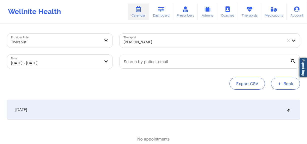
click at [292, 83] on button "+ Book" at bounding box center [285, 84] width 29 height 12
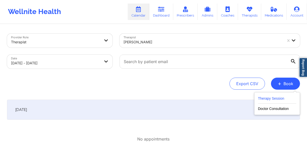
click at [293, 101] on button "Therapy Session" at bounding box center [277, 99] width 38 height 8
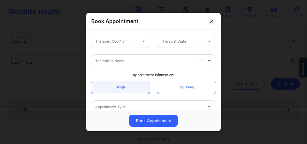
click at [170, 59] on div at bounding box center [144, 61] width 98 height 6
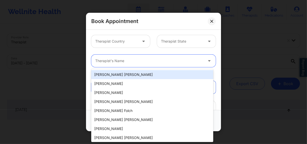
paste input "[PERSON_NAME]"
type input "[PERSON_NAME]"
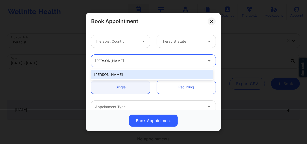
click at [130, 77] on div "[PERSON_NAME]" at bounding box center [152, 74] width 122 height 9
